Goal: Information Seeking & Learning: Learn about a topic

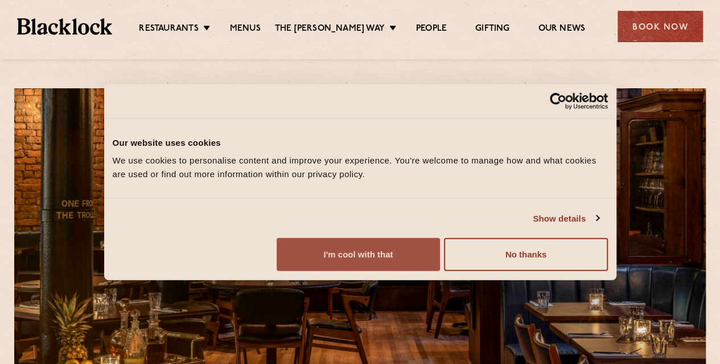
click at [440, 271] on button "I'm cool with that" at bounding box center [358, 254] width 163 height 33
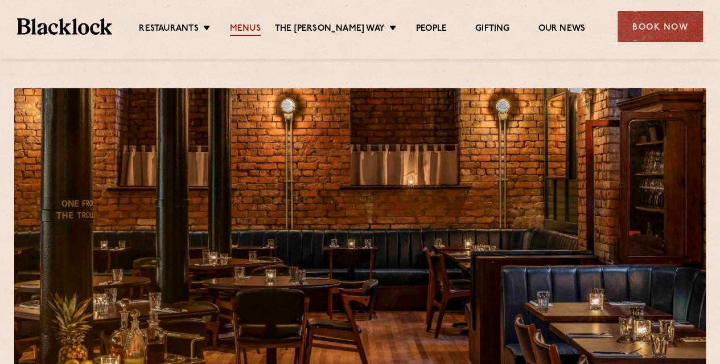
click at [245, 29] on link "Menus" at bounding box center [245, 29] width 31 height 13
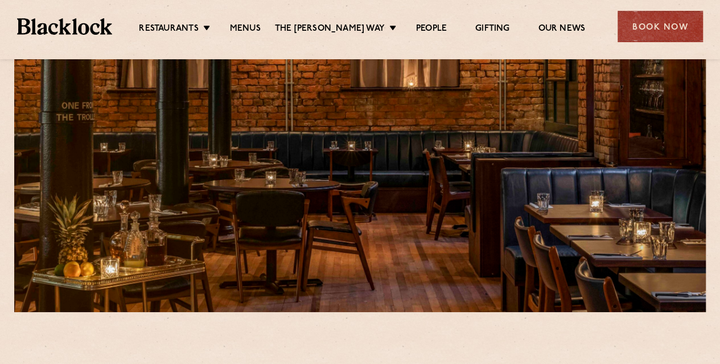
scroll to position [102, 0]
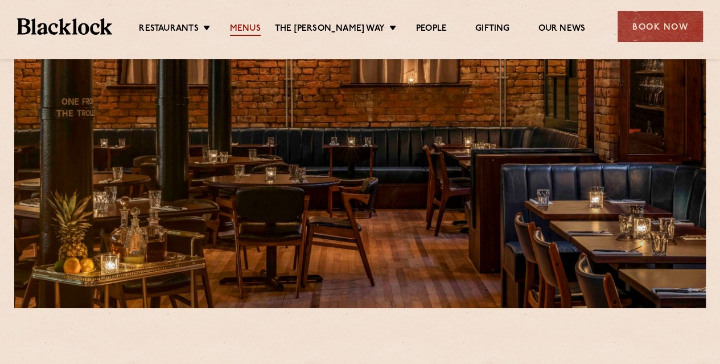
click at [247, 26] on link "Menus" at bounding box center [245, 29] width 31 height 13
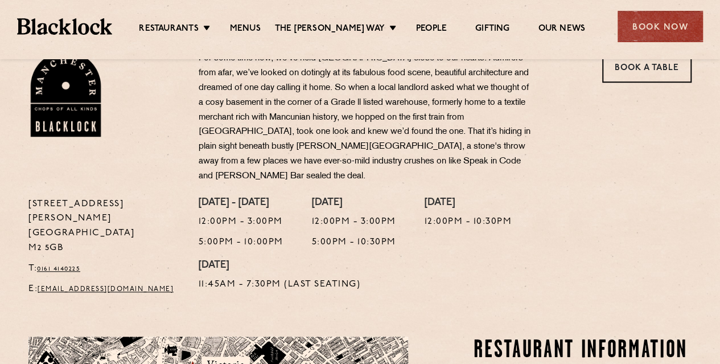
scroll to position [394, 0]
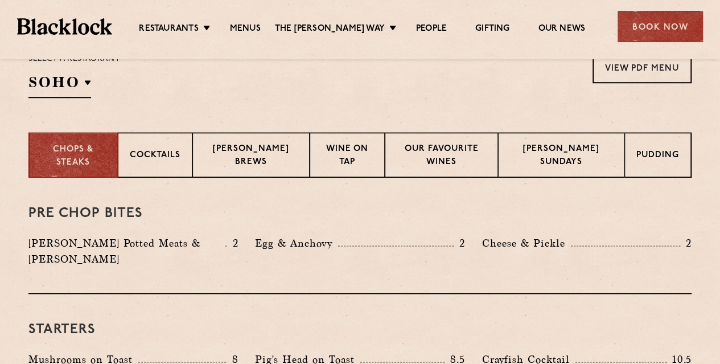
scroll to position [399, 0]
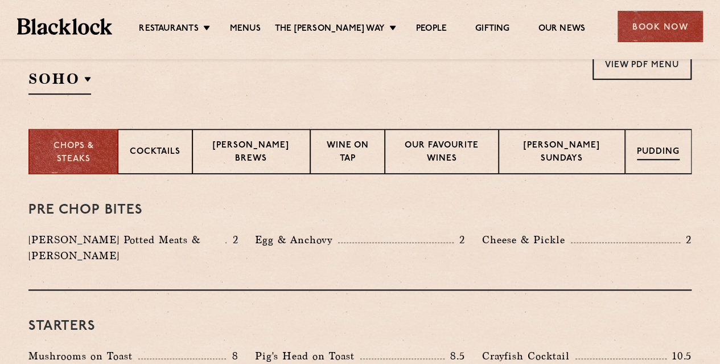
click at [687, 149] on div "Pudding" at bounding box center [658, 152] width 67 height 46
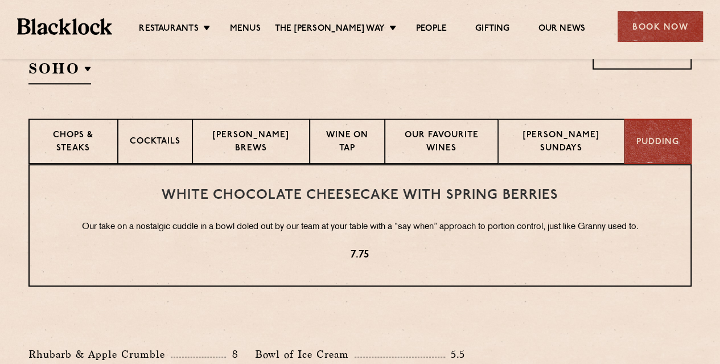
scroll to position [408, 0]
click at [71, 125] on div "Chops & Steaks" at bounding box center [72, 142] width 89 height 46
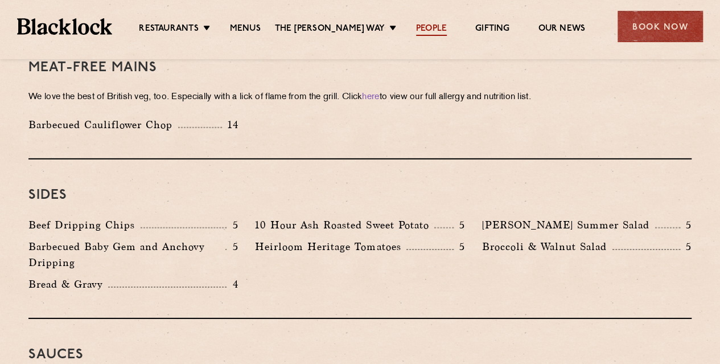
scroll to position [1647, 0]
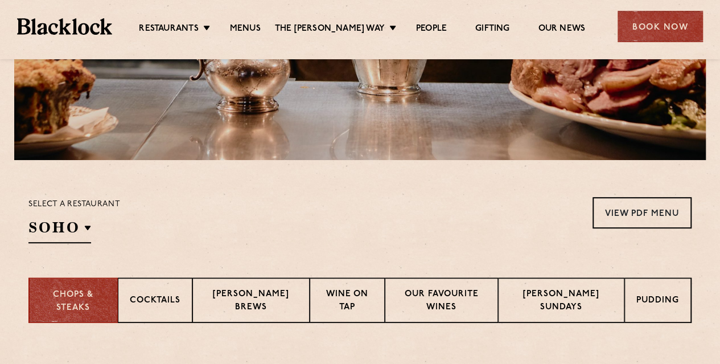
scroll to position [251, 0]
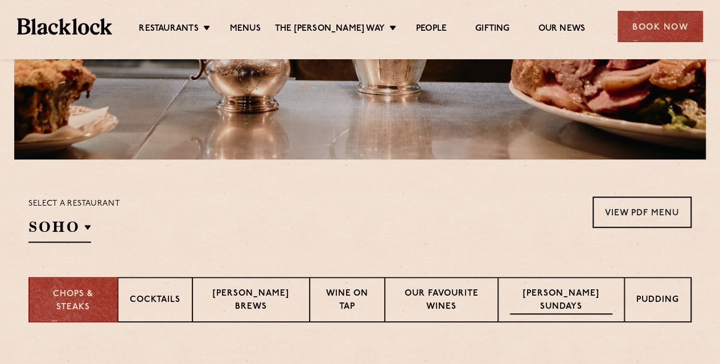
click at [567, 300] on p "Blacklock Sundays" at bounding box center [561, 301] width 102 height 27
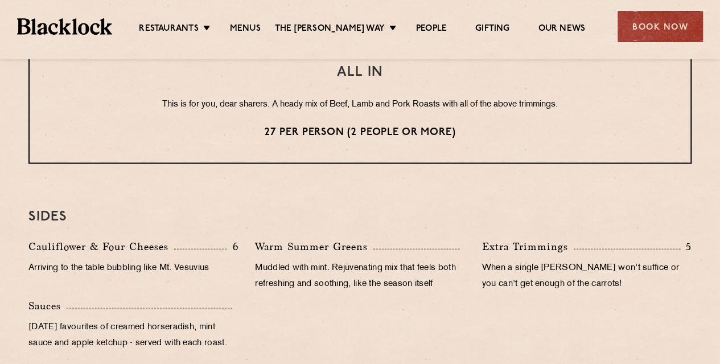
scroll to position [1065, 0]
